Goal: Transaction & Acquisition: Purchase product/service

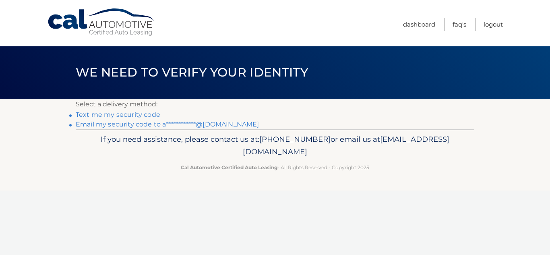
click at [173, 123] on link "**********" at bounding box center [167, 124] width 183 height 8
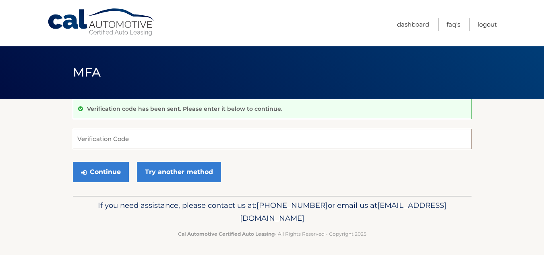
click at [130, 142] on input "Verification Code" at bounding box center [272, 139] width 399 height 20
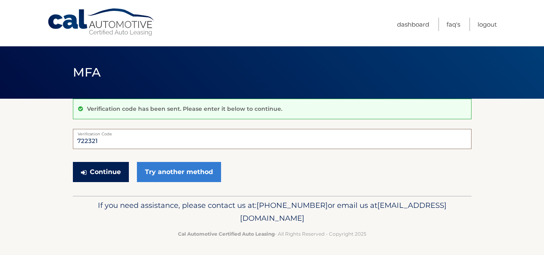
type input "722321"
click at [98, 170] on button "Continue" at bounding box center [101, 172] width 56 height 20
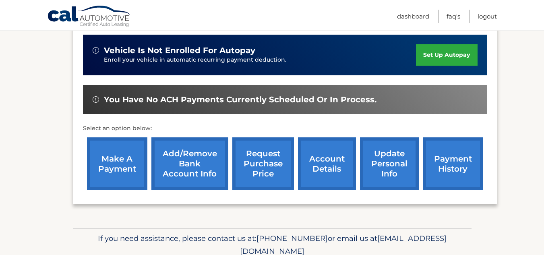
scroll to position [201, 0]
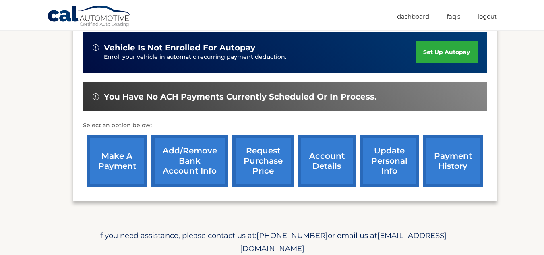
click at [115, 160] on link "make a payment" at bounding box center [117, 161] width 60 height 53
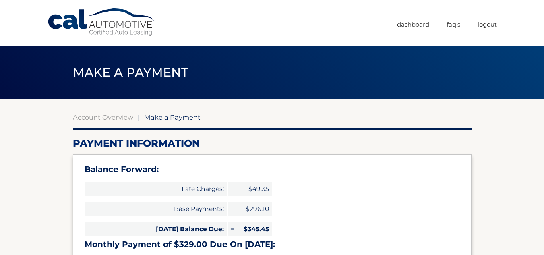
select select "MjRlYzdmNzEtYWVkNS00ZmRhLThiNTktZTNmMzI2N2RlNzQ3"
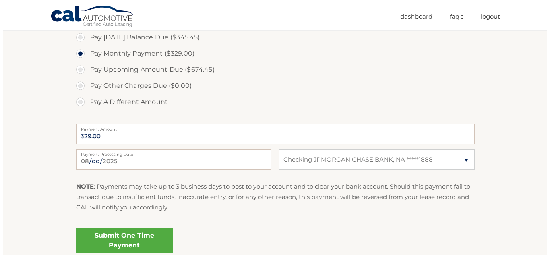
scroll to position [322, 0]
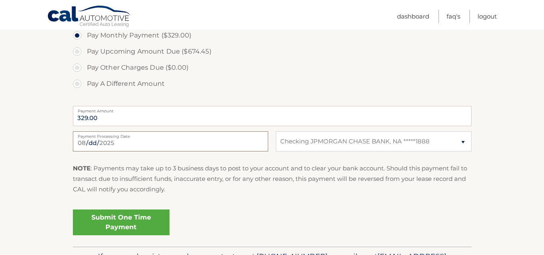
click at [145, 141] on input "2025-08-11" at bounding box center [170, 141] width 195 height 20
type input "2025-08-15"
click at [136, 220] on link "Submit One Time Payment" at bounding box center [121, 223] width 97 height 26
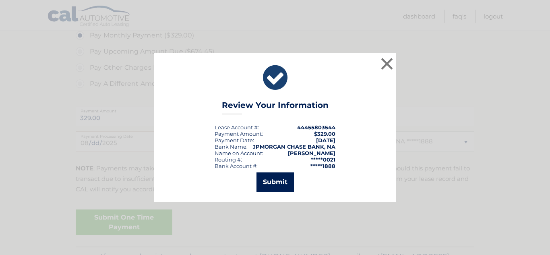
click at [274, 181] on button "Submit" at bounding box center [275, 181] width 37 height 19
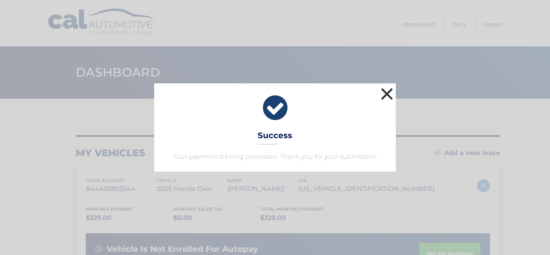
click at [389, 95] on button "×" at bounding box center [387, 94] width 16 height 16
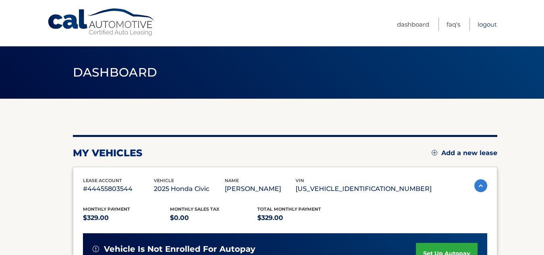
click at [482, 22] on link "Logout" at bounding box center [487, 24] width 19 height 13
